Goal: Transaction & Acquisition: Purchase product/service

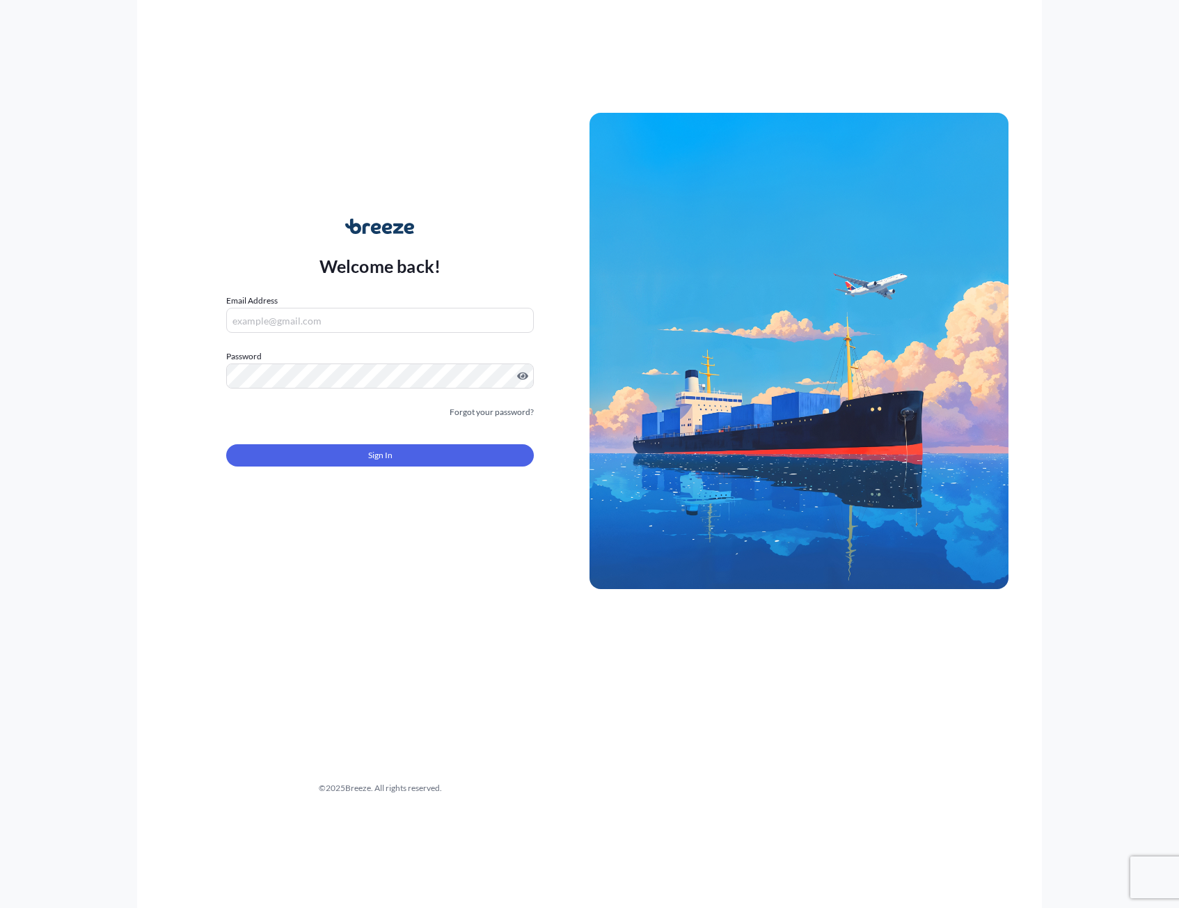
click at [325, 329] on input "Email Address" at bounding box center [380, 320] width 308 height 25
paste input "[PERSON_NAME][EMAIL_ADDRESS][PERSON_NAME][DOMAIN_NAME]"
type input "[PERSON_NAME][EMAIL_ADDRESS][PERSON_NAME][DOMAIN_NAME]"
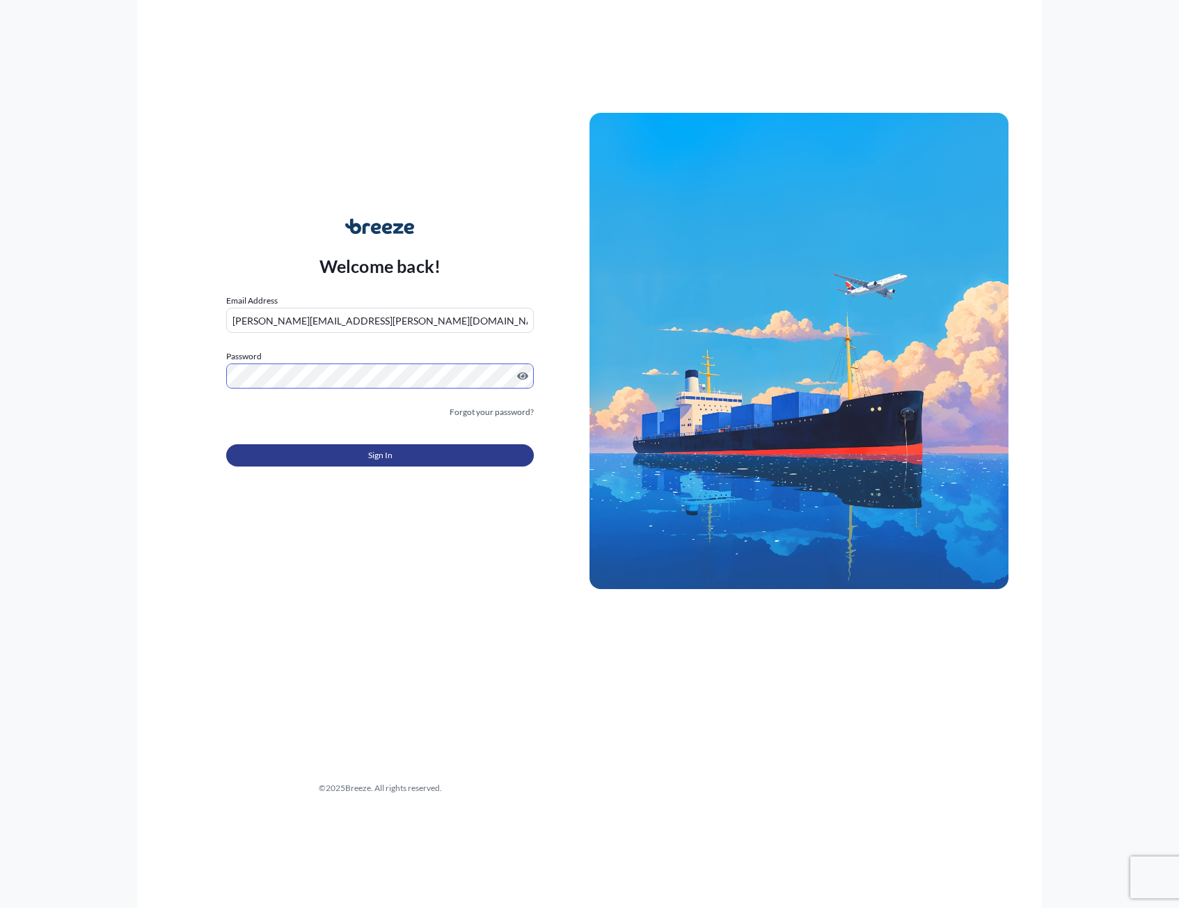
click at [375, 452] on span "Sign In" at bounding box center [380, 455] width 24 height 14
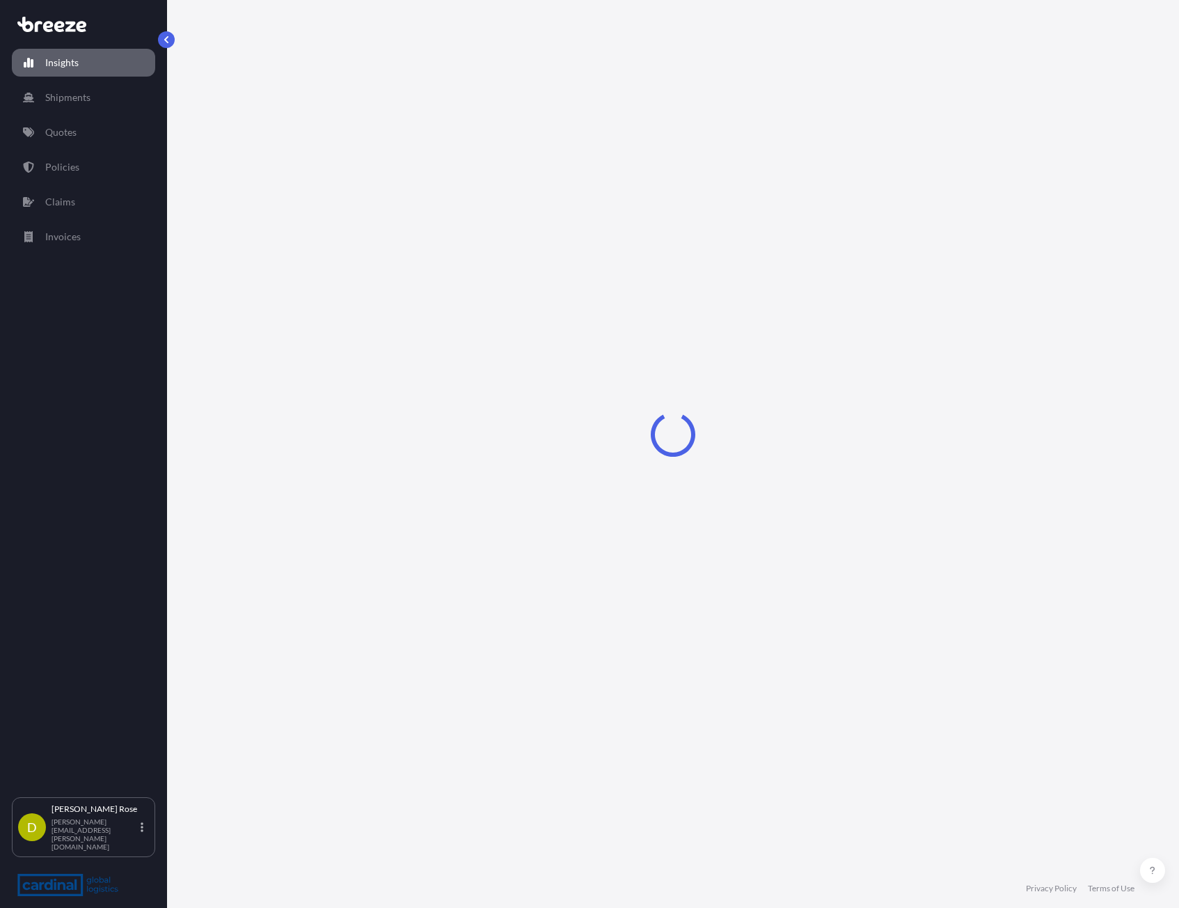
select select "2025"
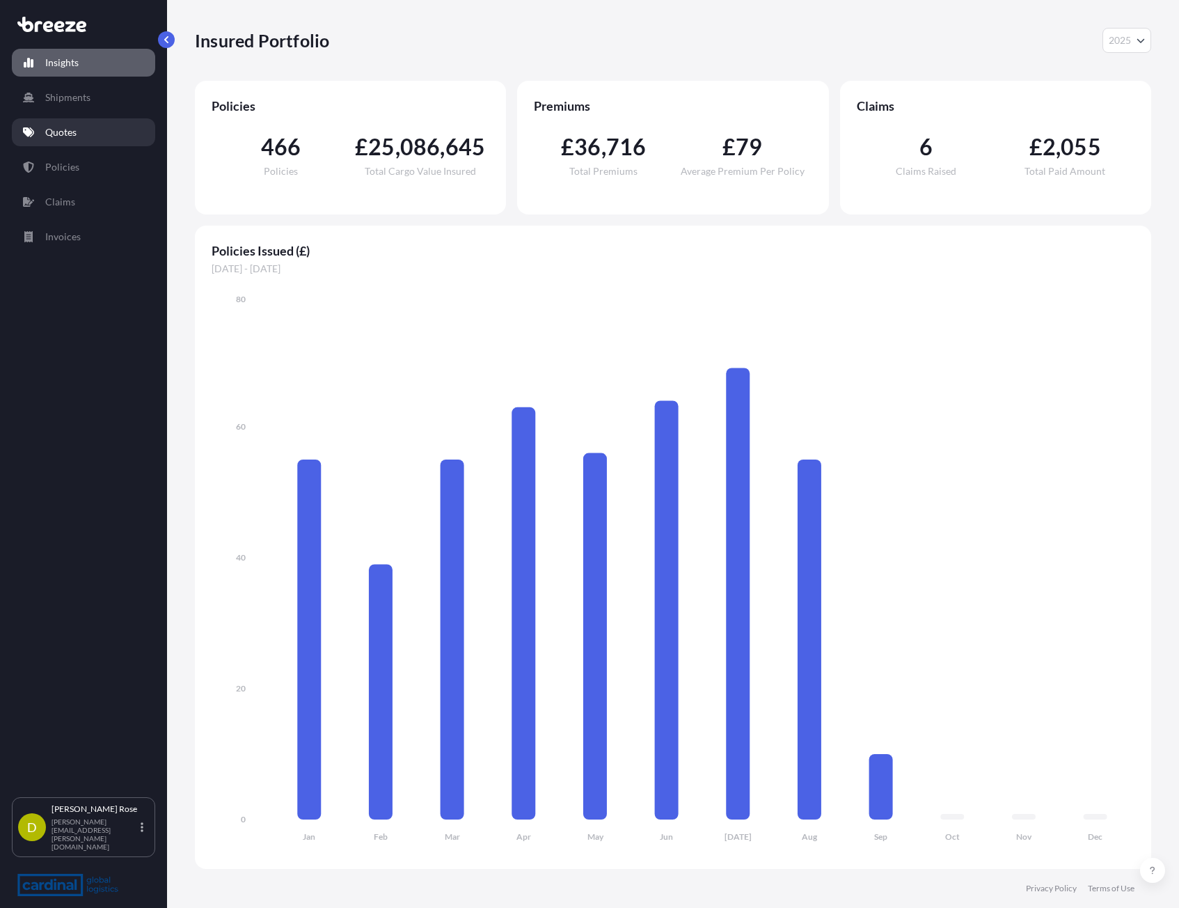
click at [77, 127] on p "Quotes" at bounding box center [60, 132] width 31 height 14
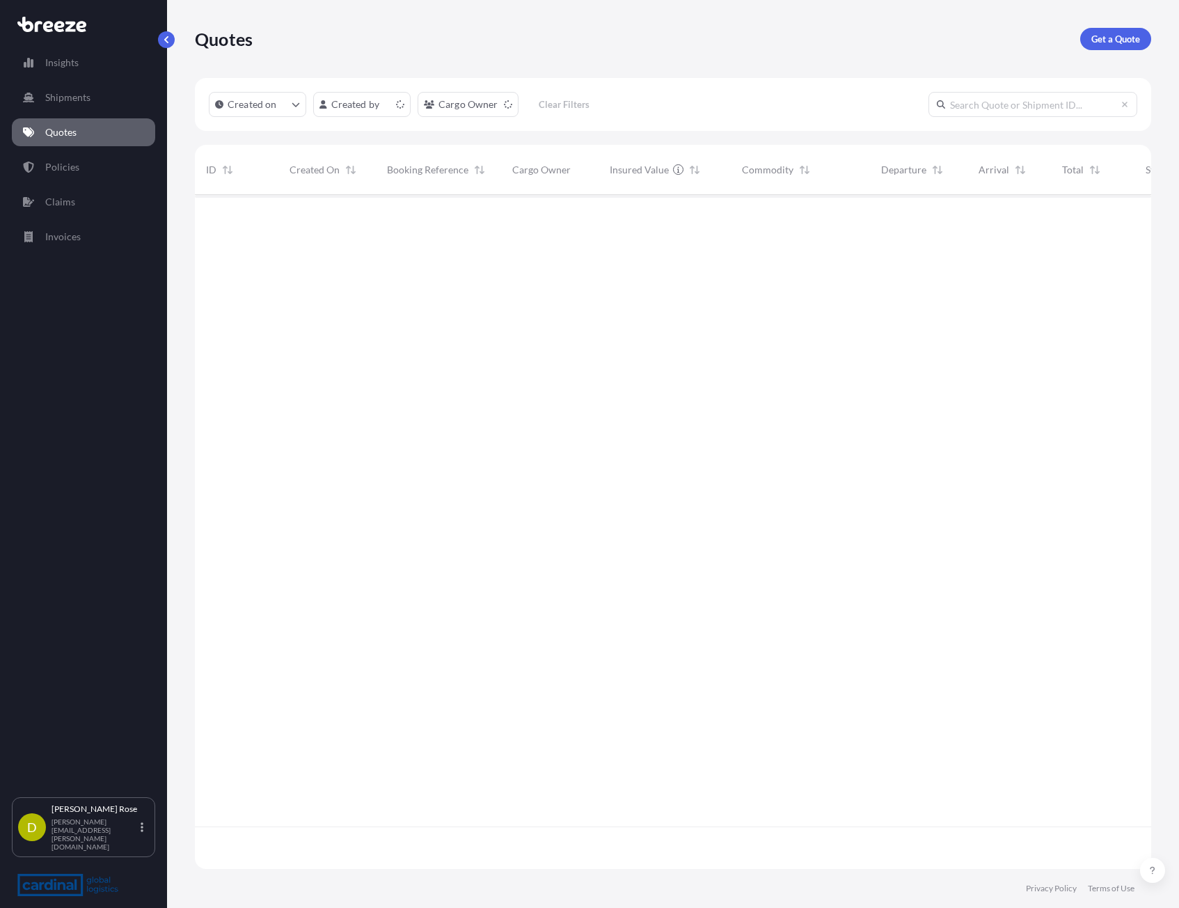
scroll to position [671, 946]
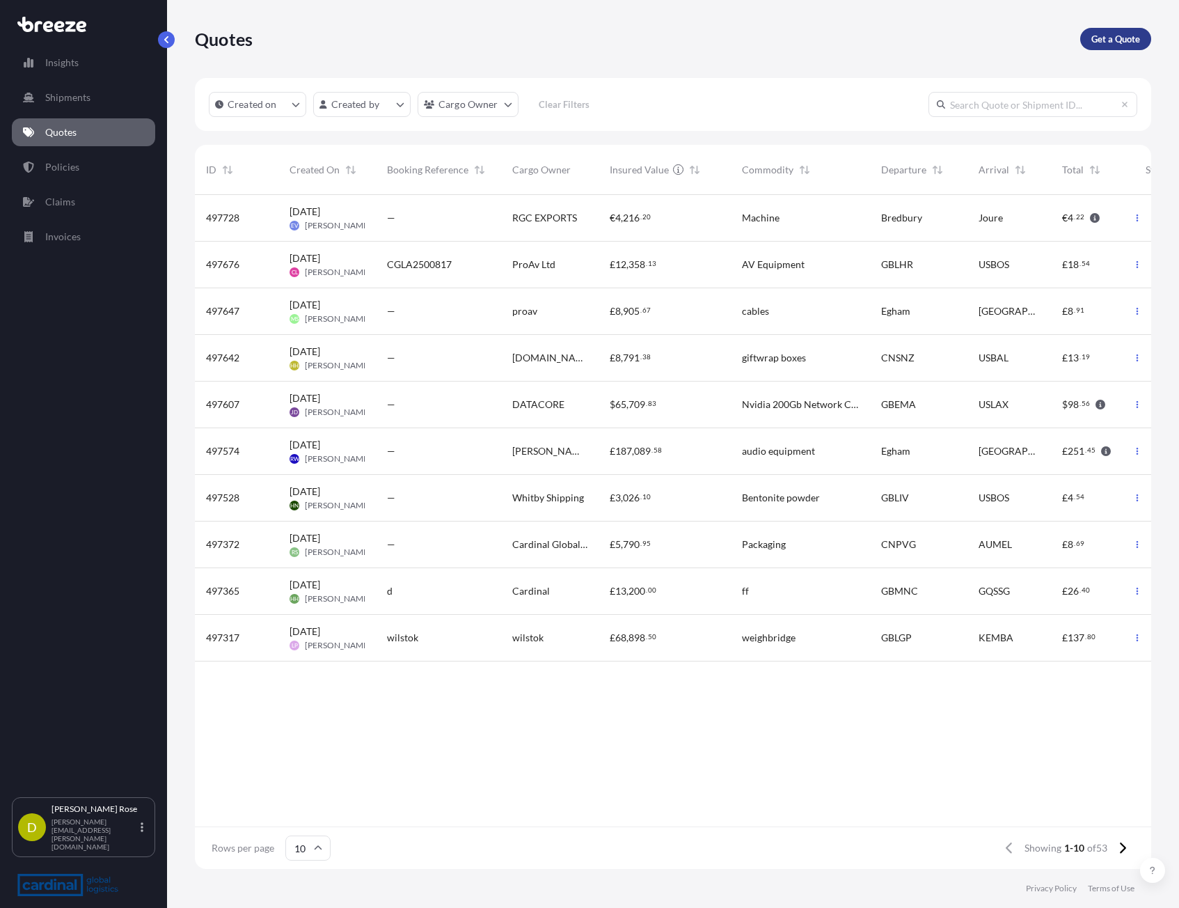
click at [1103, 39] on p "Get a Quote" at bounding box center [1115, 39] width 49 height 14
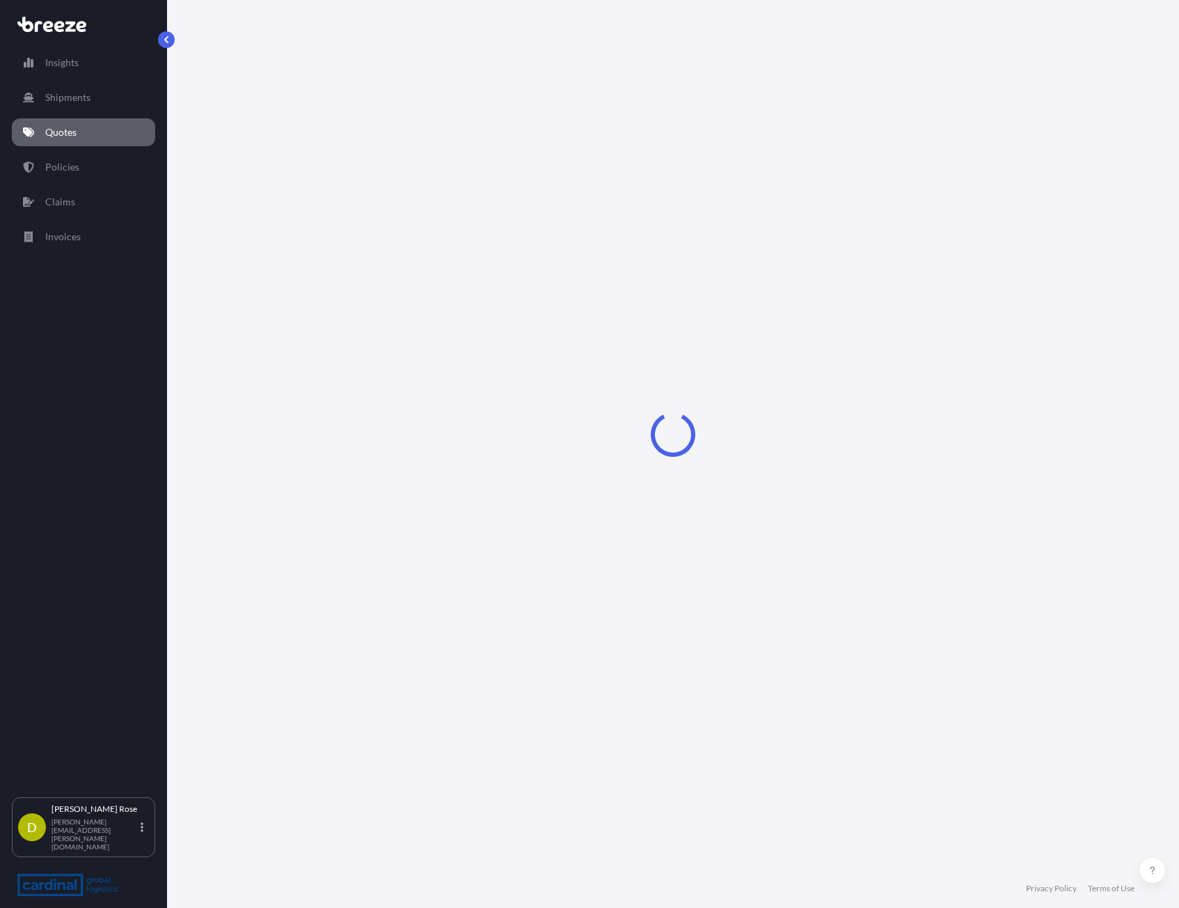
select select "Sea"
select select "1"
